Goal: Task Accomplishment & Management: Manage account settings

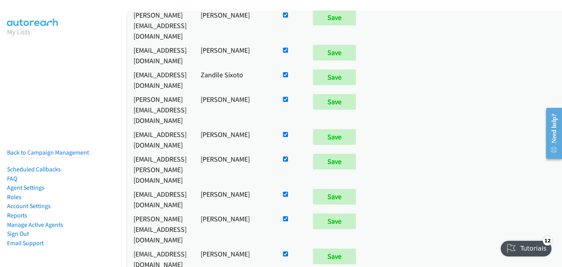
scroll to position [783, 0]
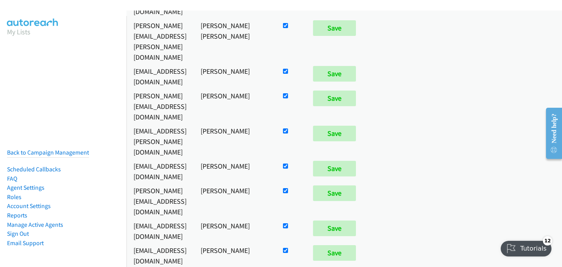
checkbox input "false"
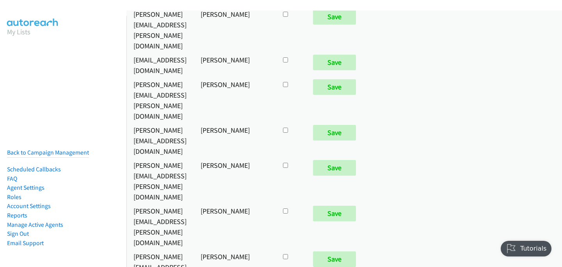
scroll to position [5418, 0]
checkbox input "true"
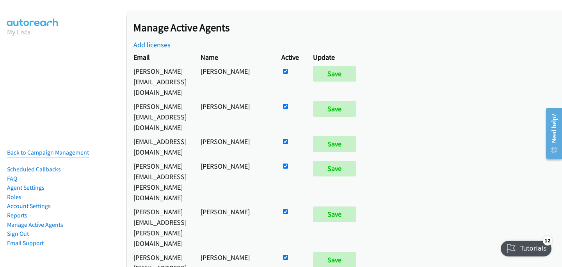
scroll to position [802, 0]
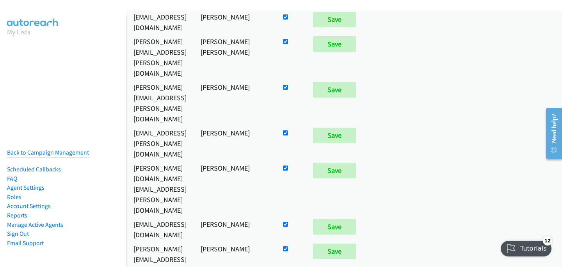
checkbox input "false"
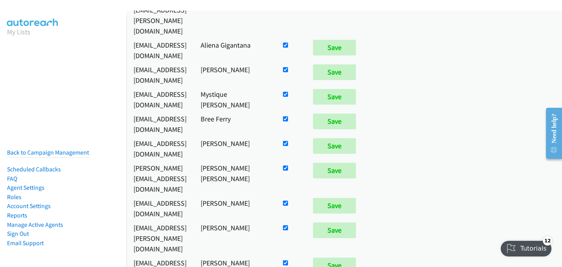
scroll to position [1033, 0]
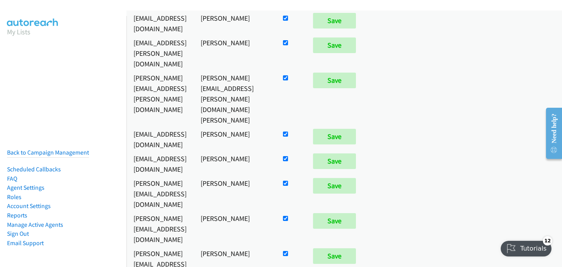
checkbox input "true"
